Goal: Transaction & Acquisition: Purchase product/service

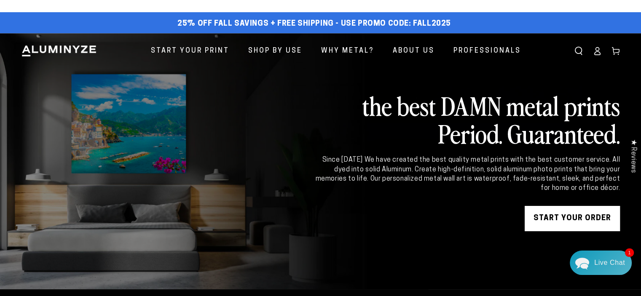
click at [534, 220] on link "START YOUR Order" at bounding box center [572, 218] width 95 height 25
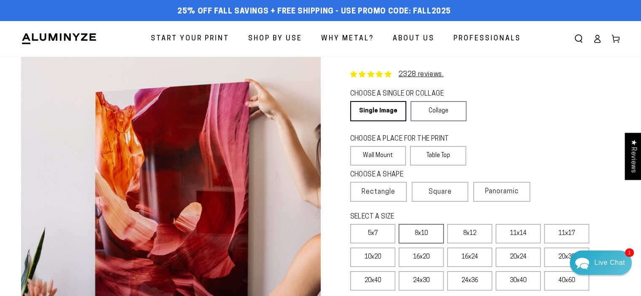
click at [418, 230] on label "8x10" at bounding box center [421, 233] width 45 height 19
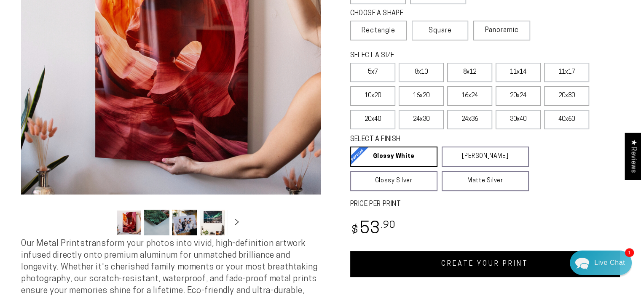
scroll to position [169, 0]
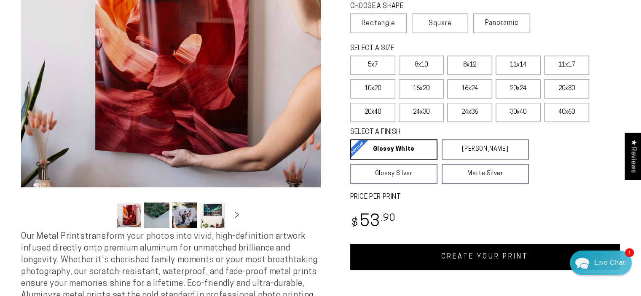
click at [452, 253] on link "CREATE YOUR PRINT" at bounding box center [485, 257] width 270 height 26
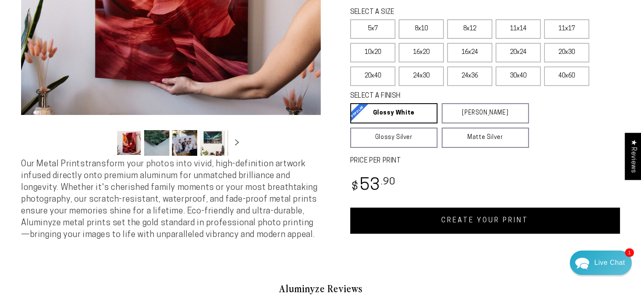
scroll to position [169, 0]
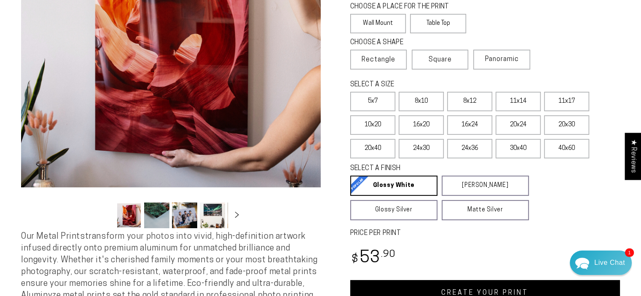
click at [447, 286] on link "CREATE YOUR PRINT" at bounding box center [485, 293] width 270 height 26
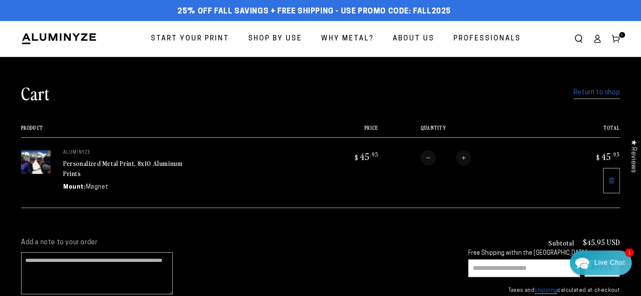
click at [589, 97] on link "Return to shop" at bounding box center [597, 93] width 46 height 12
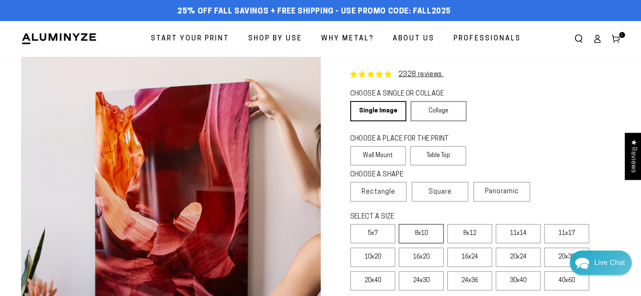
click at [420, 237] on label "8x10" at bounding box center [421, 233] width 45 height 19
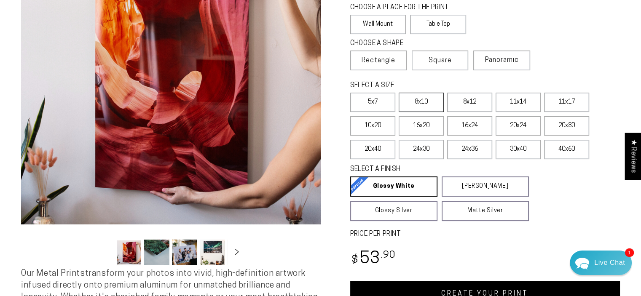
scroll to position [169, 0]
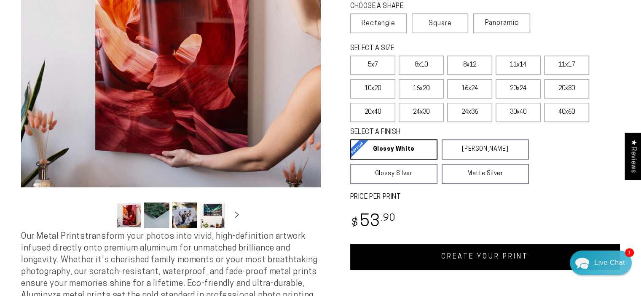
click at [452, 260] on link "CREATE YOUR PRINT" at bounding box center [485, 257] width 270 height 26
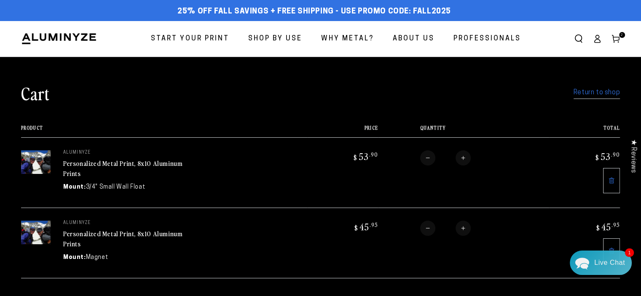
click at [609, 239] on link at bounding box center [611, 251] width 17 height 25
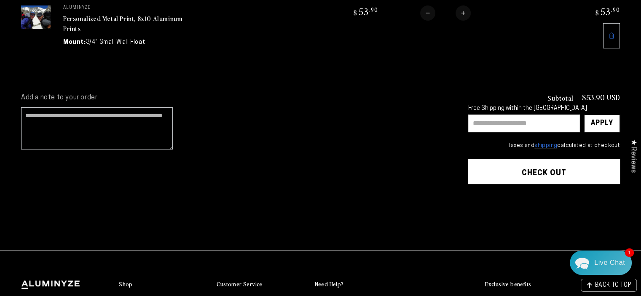
scroll to position [169, 0]
